Goal: Transaction & Acquisition: Purchase product/service

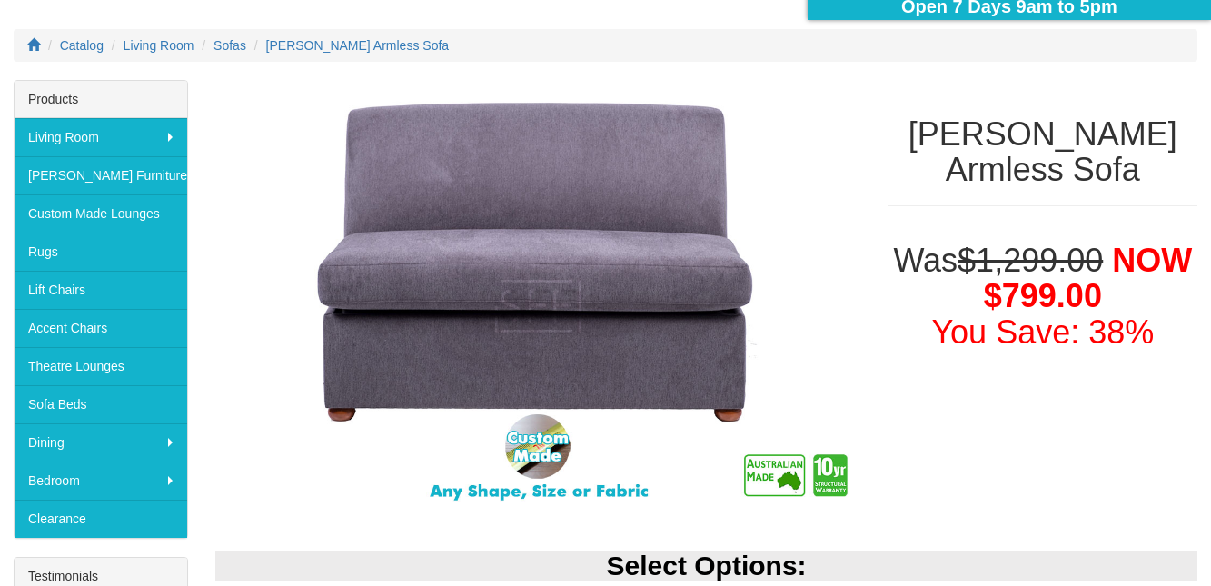
scroll to position [218, 0]
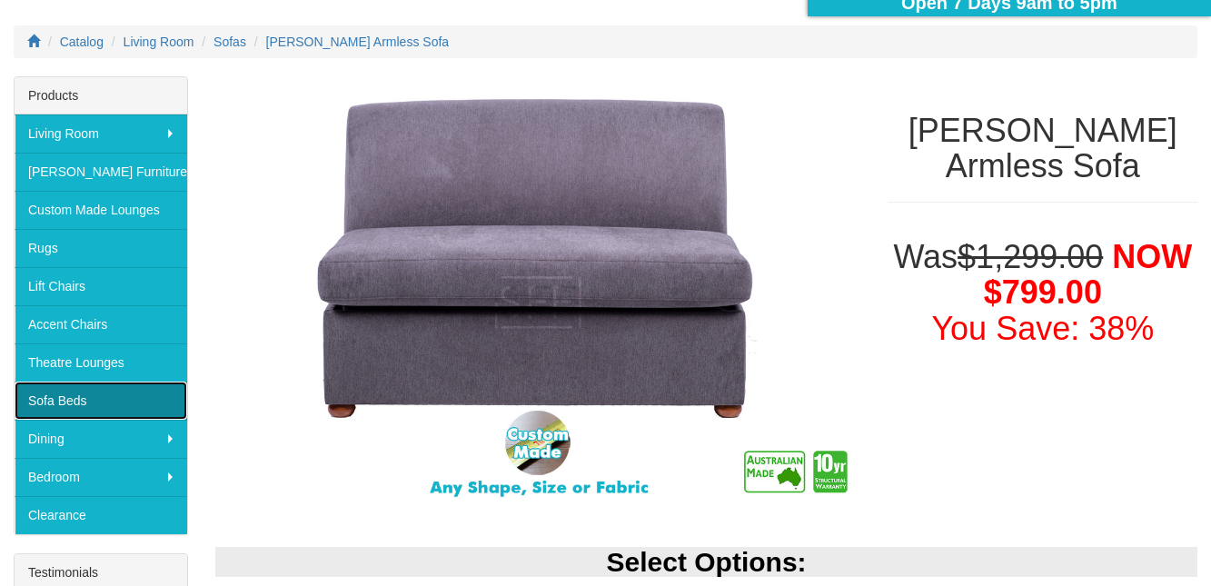
click at [94, 400] on link "Sofa Beds" at bounding box center [101, 400] width 173 height 38
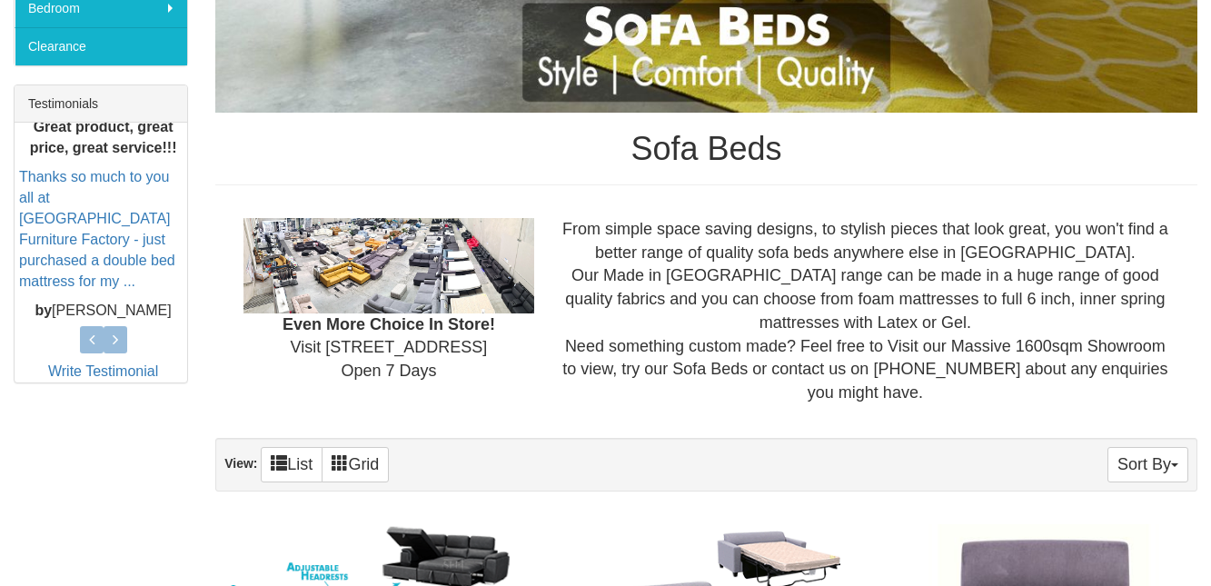
scroll to position [981, 0]
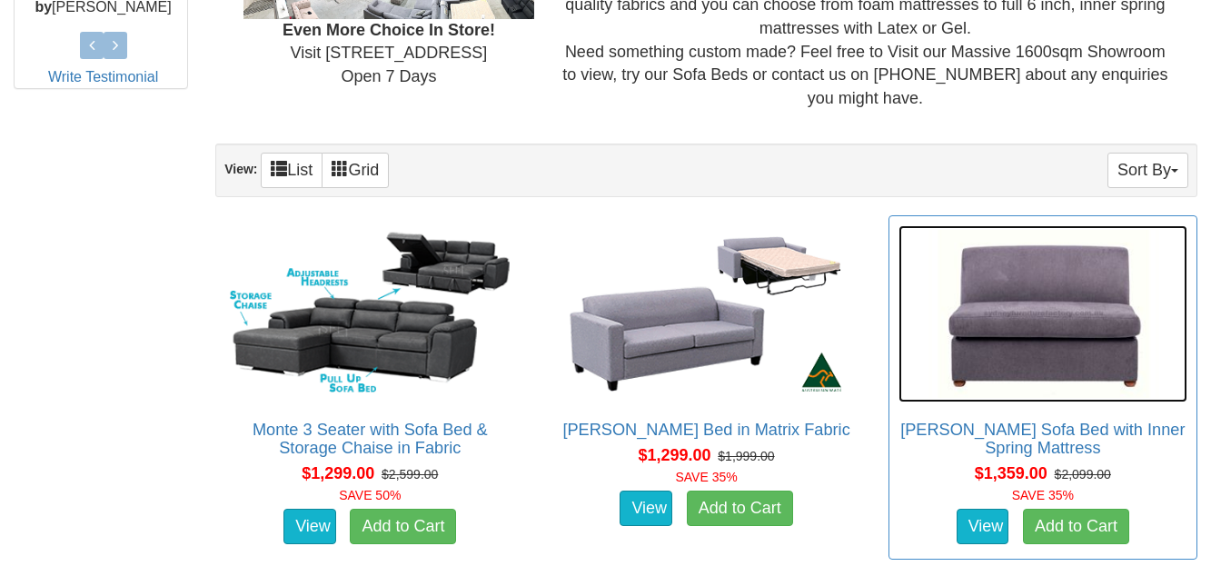
click at [1061, 314] on img at bounding box center [1042, 313] width 289 height 177
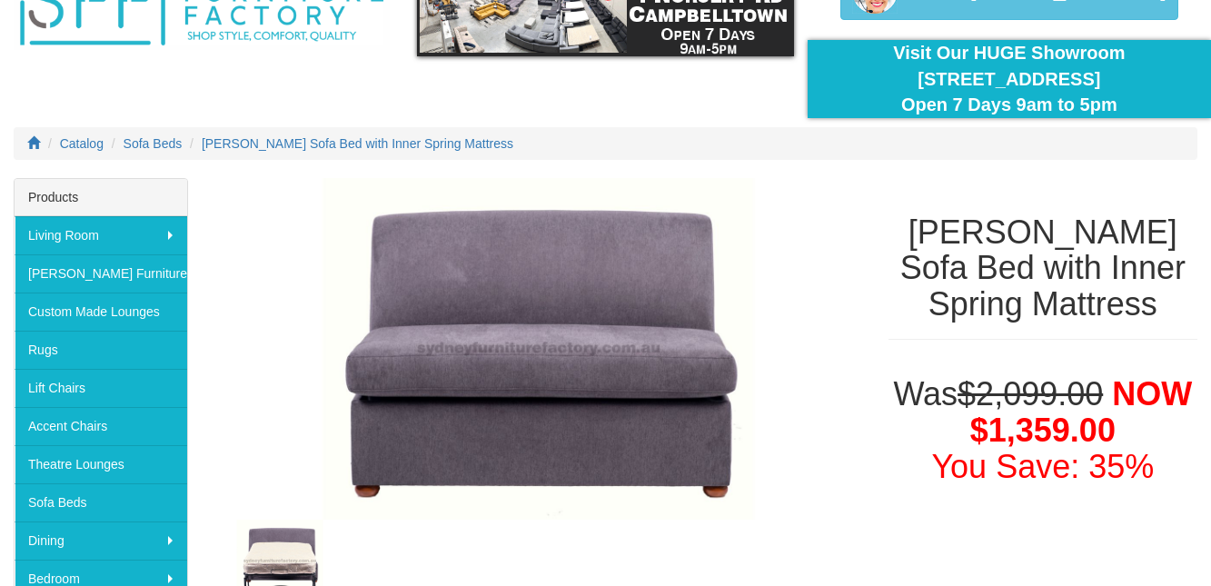
scroll to position [218, 0]
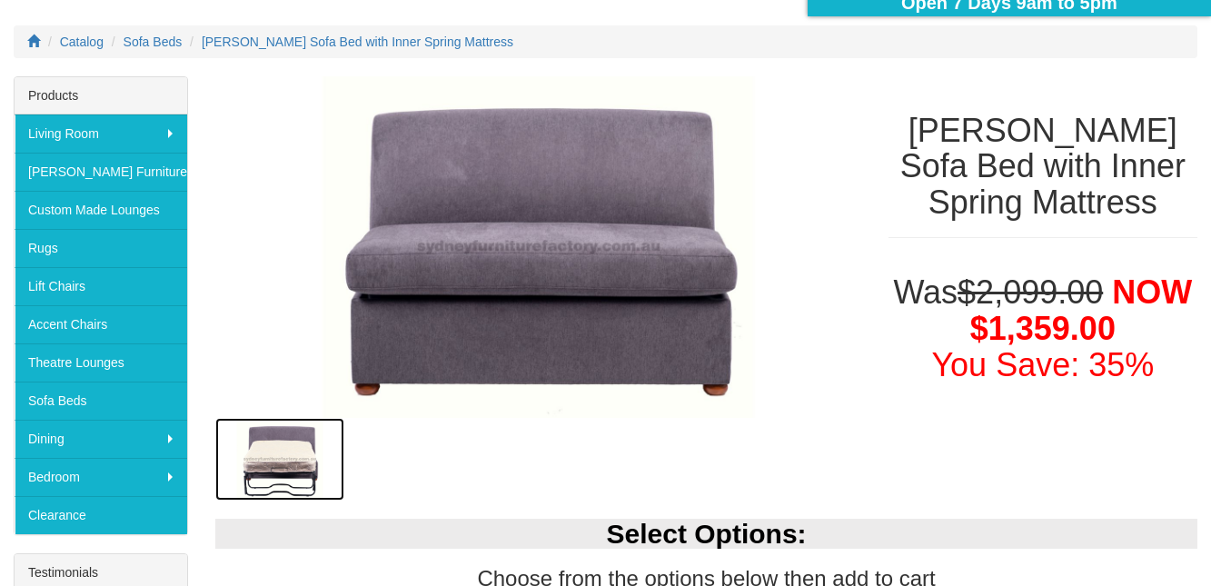
click at [266, 454] on img at bounding box center [279, 459] width 129 height 83
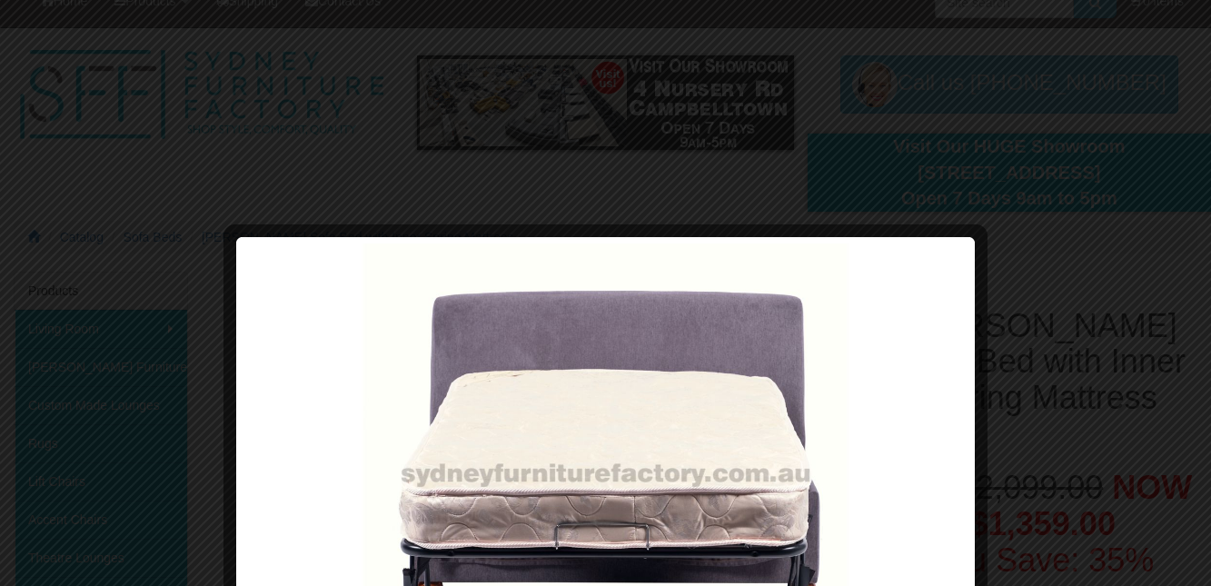
scroll to position [0, 0]
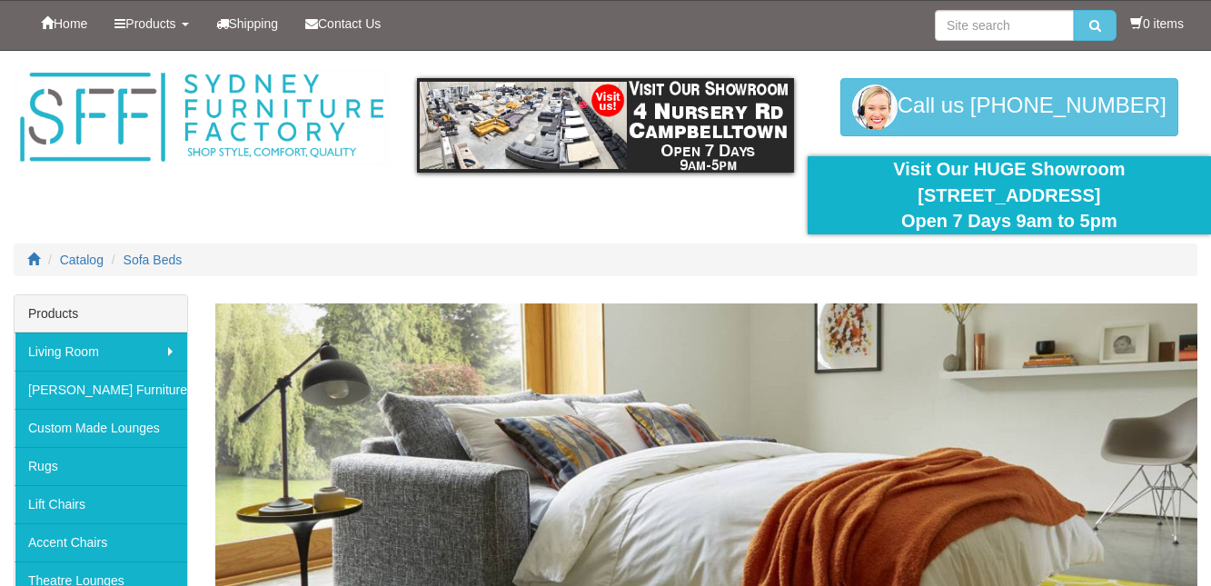
scroll to position [981, 0]
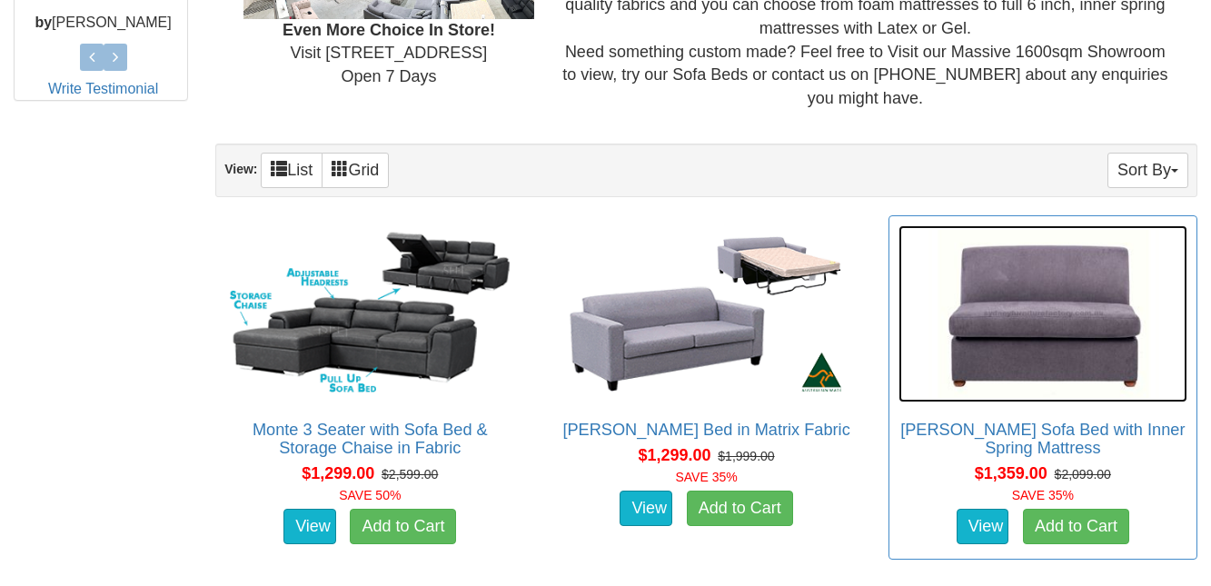
click at [1023, 384] on img at bounding box center [1042, 313] width 289 height 177
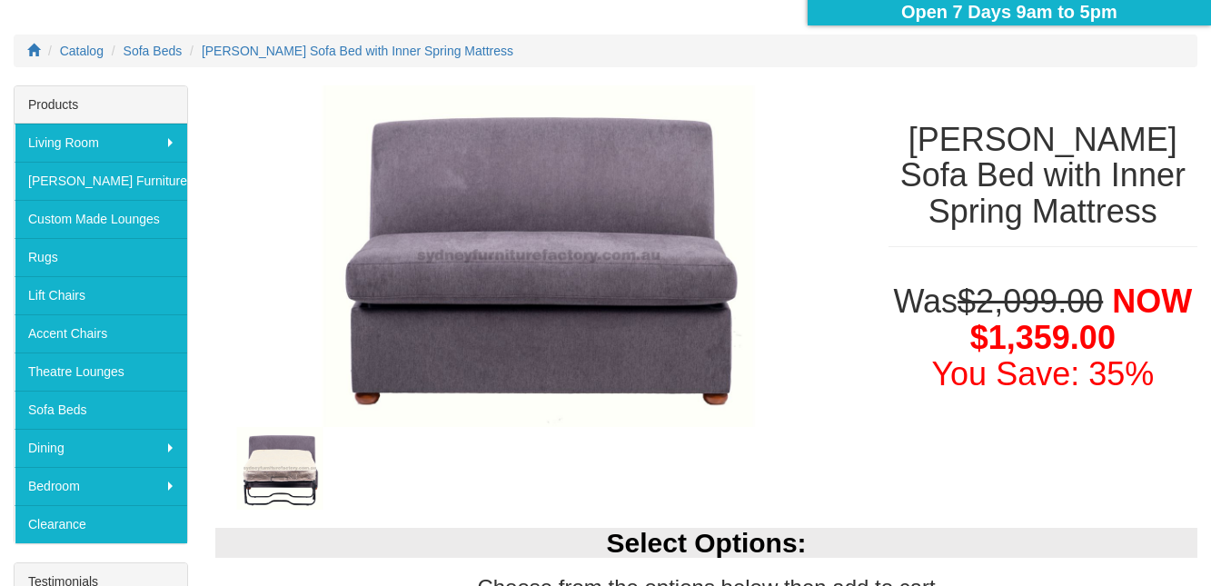
scroll to position [436, 0]
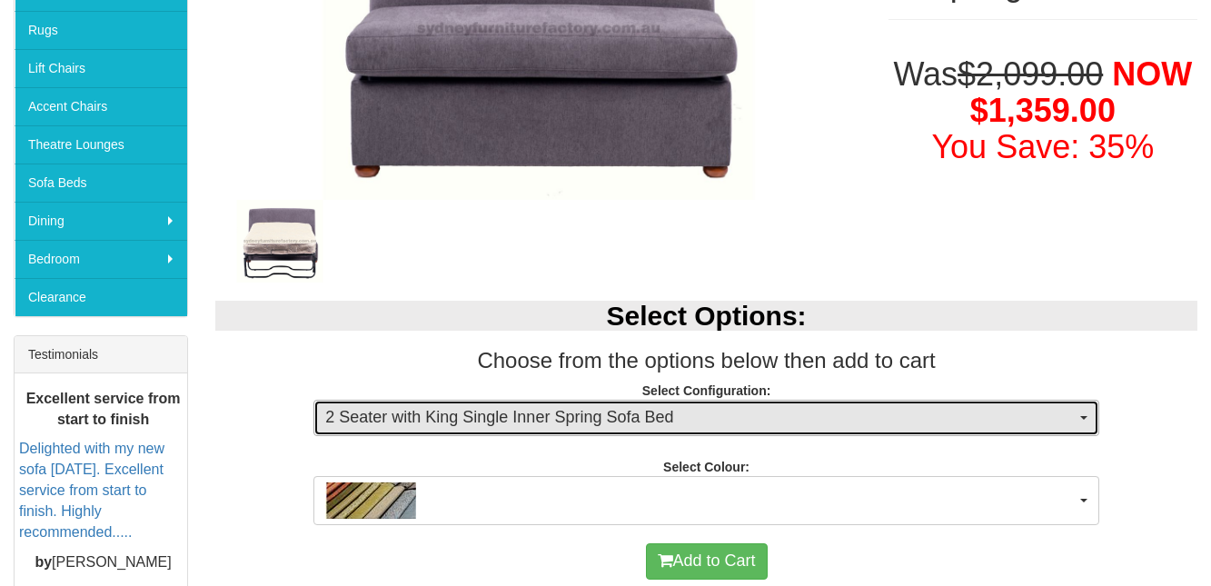
click at [1078, 414] on button "2 Seater with King Single Inner Spring Sofa Bed" at bounding box center [706, 418] width 786 height 36
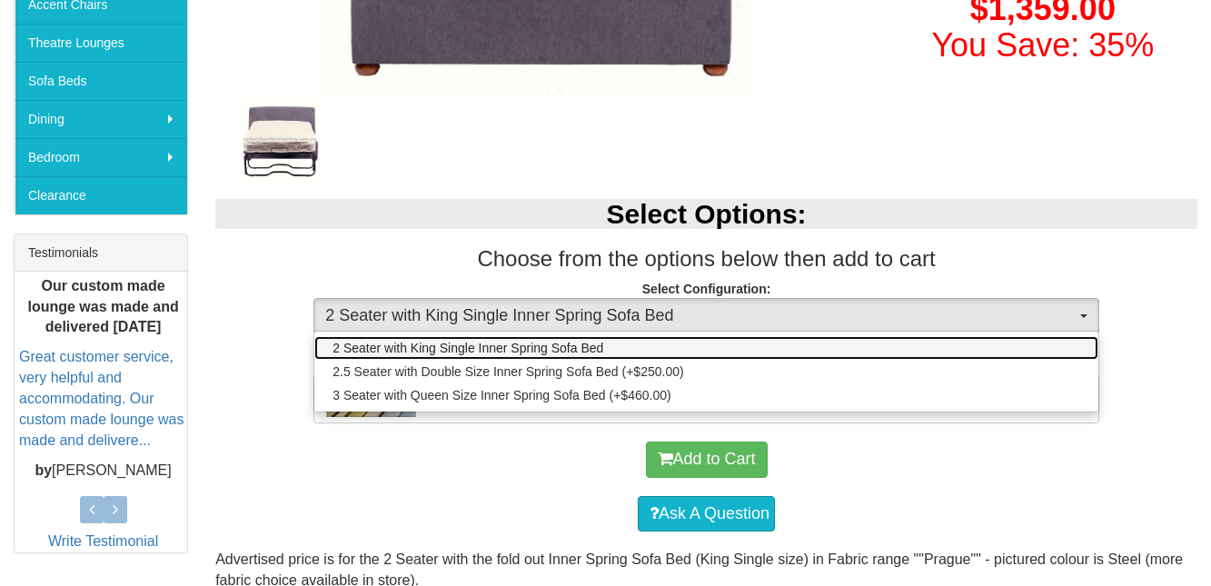
scroll to position [545, 0]
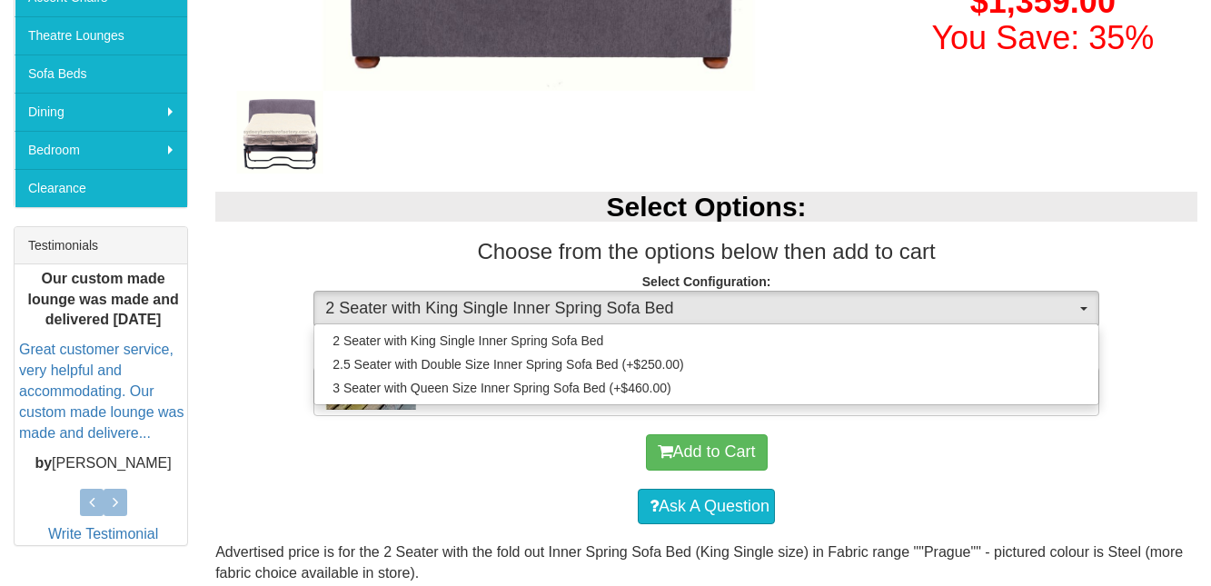
click at [1153, 285] on p "Select Configuration: 2 Seater with King Single Inner Spring Sofa Bed 2 Seater …" at bounding box center [706, 296] width 982 height 49
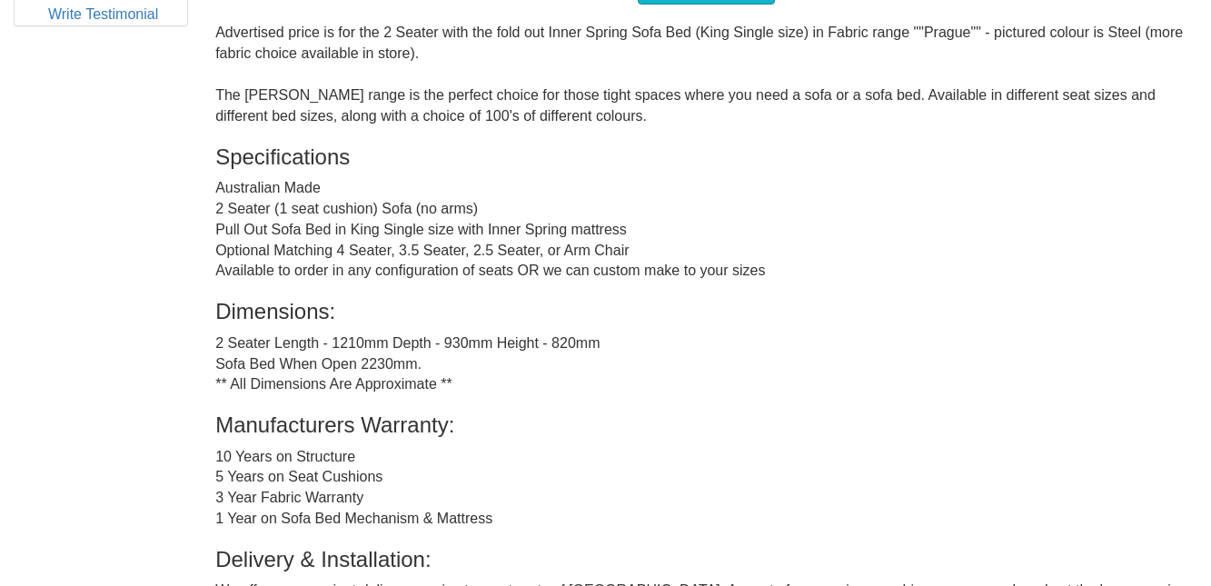
scroll to position [1090, 0]
